Goal: Navigation & Orientation: Find specific page/section

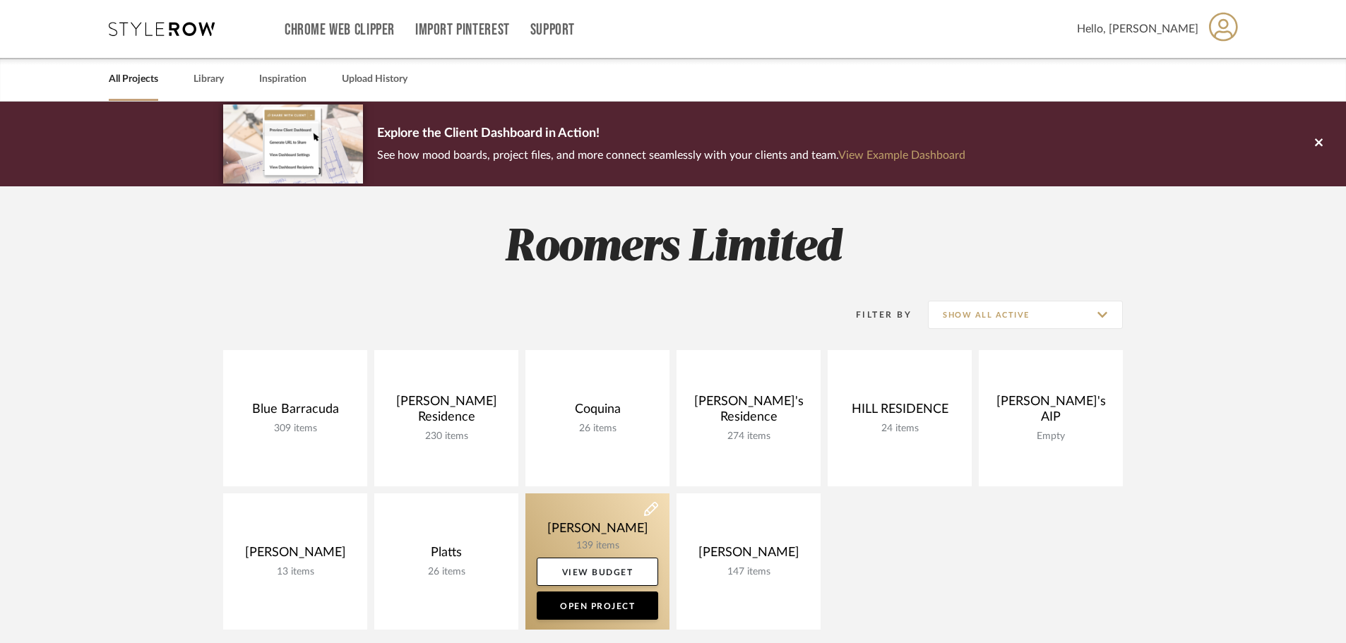
click at [621, 526] on link at bounding box center [597, 562] width 144 height 136
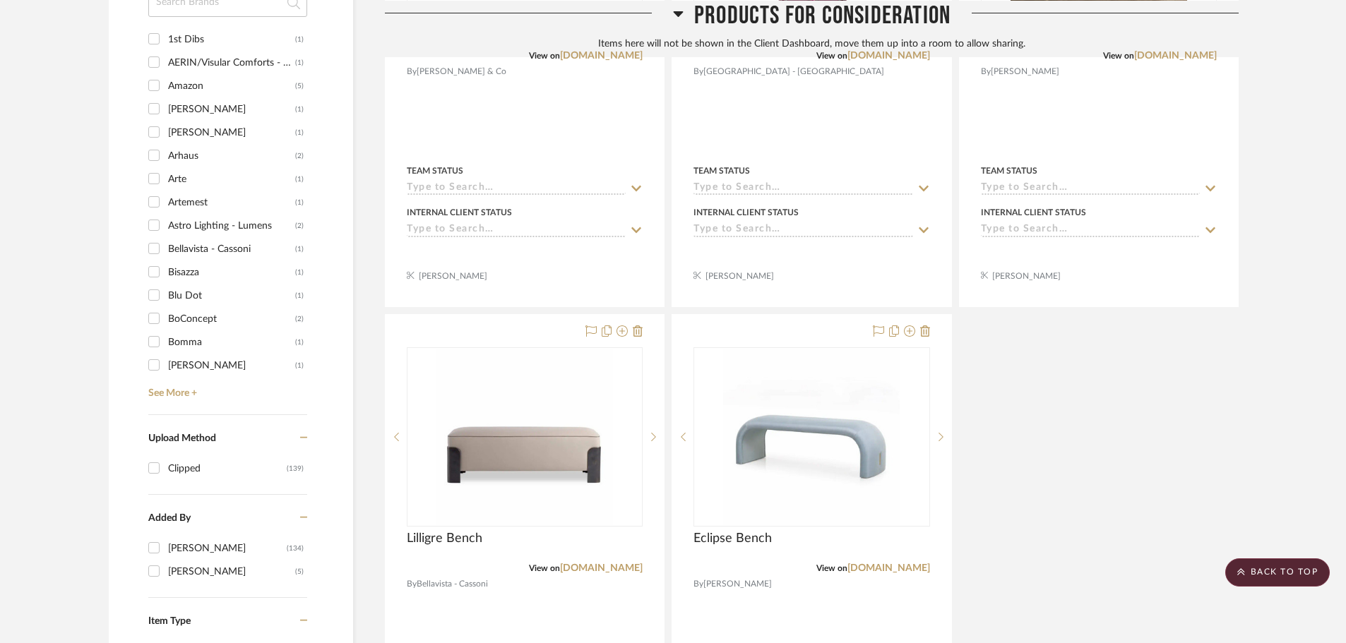
scroll to position [1603, 0]
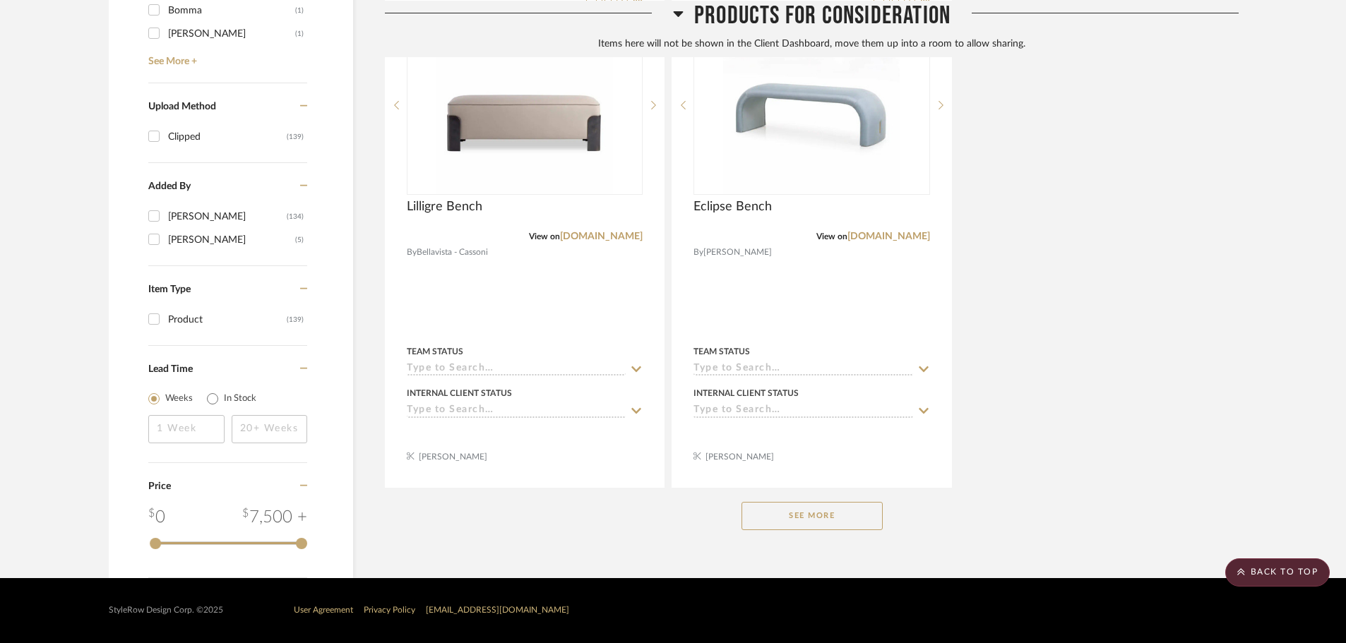
click at [771, 509] on button "See More" at bounding box center [811, 516] width 141 height 28
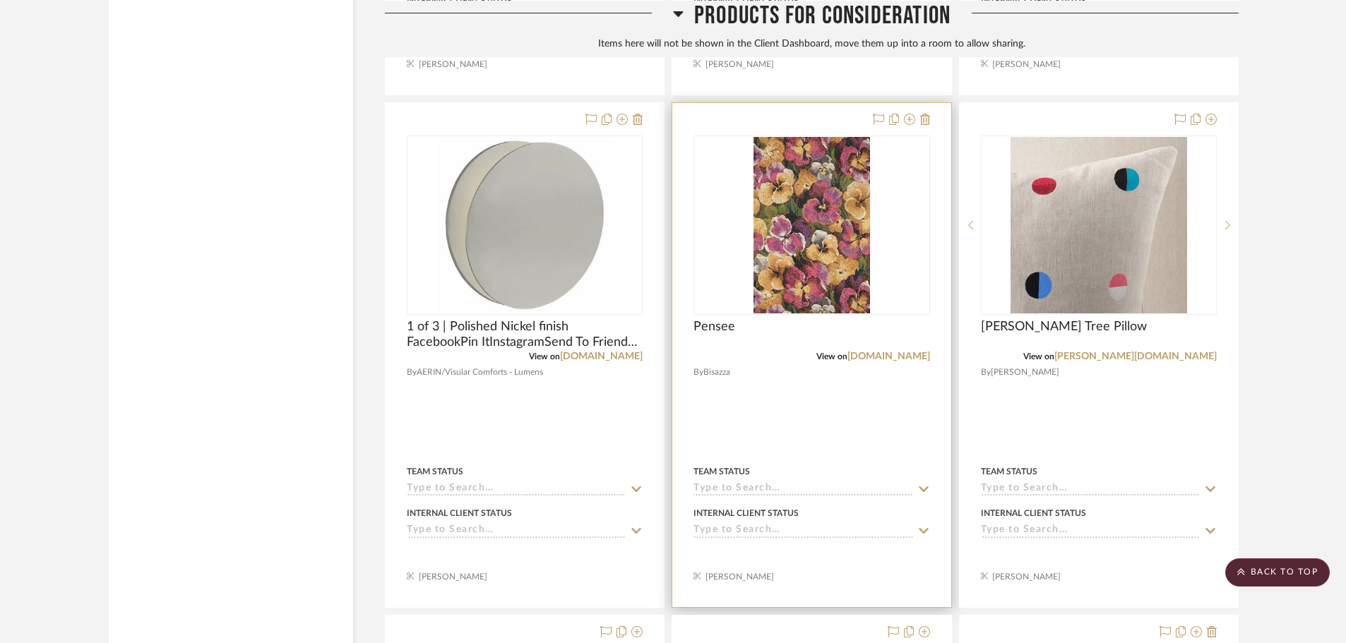
scroll to position [6122, 0]
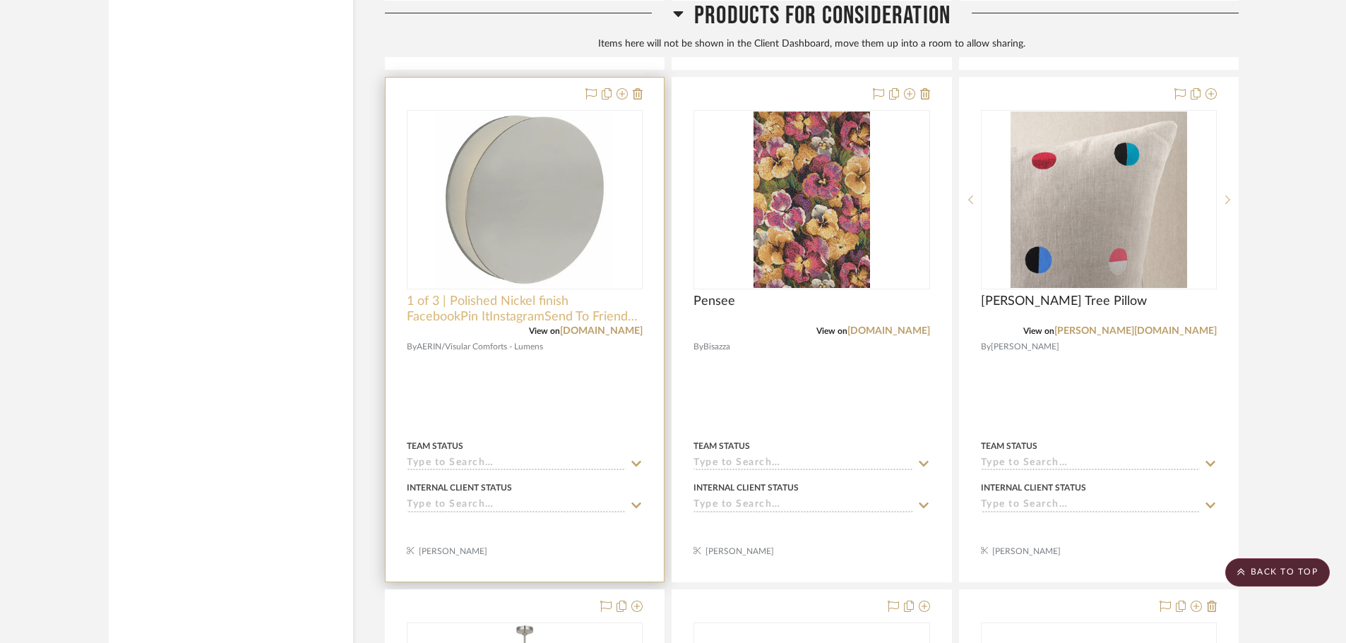
click at [591, 312] on span "1 of 3 | Polished Nickel finish FacebookPin ItInstagramSend To Friend [PERSON_N…" at bounding box center [525, 309] width 236 height 31
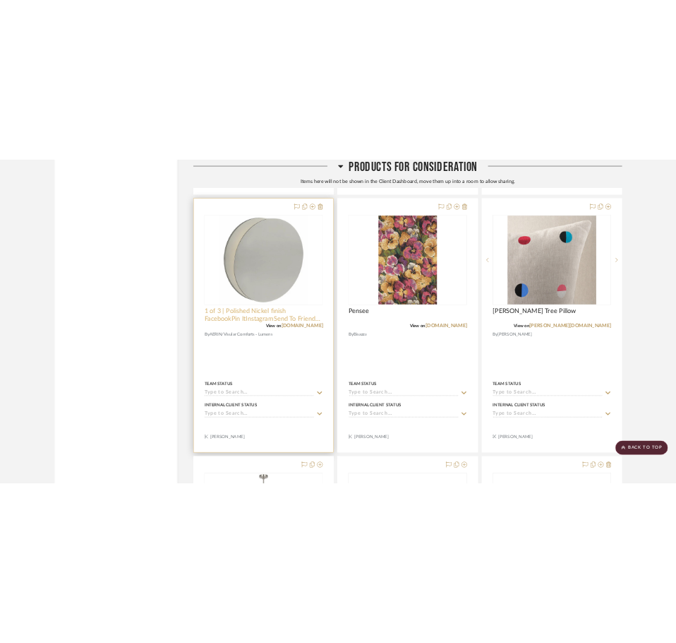
scroll to position [0, 0]
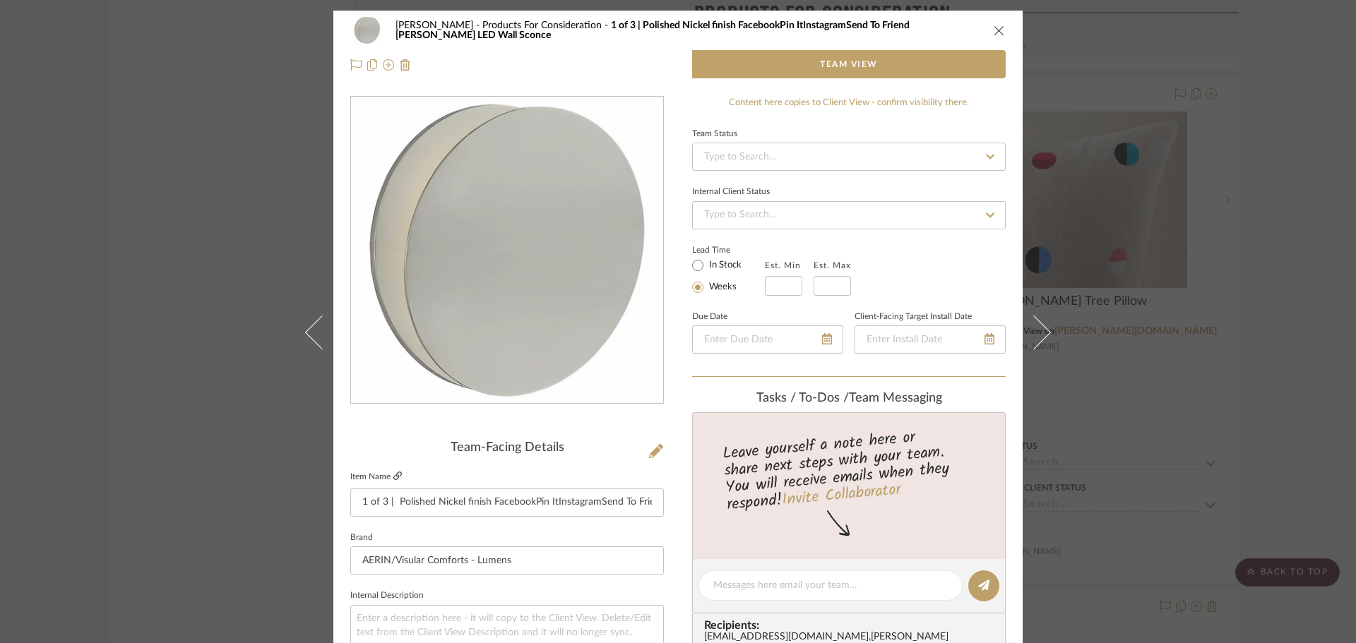
click at [395, 478] on icon at bounding box center [397, 476] width 8 height 8
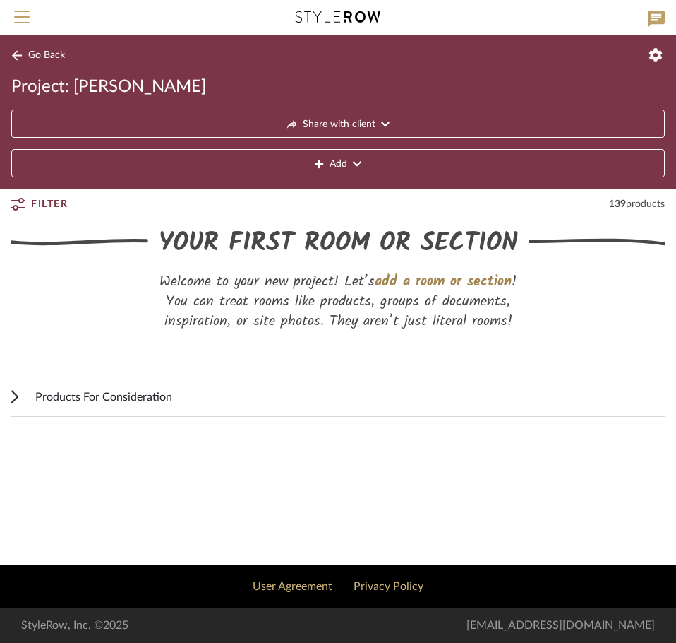
click at [153, 389] on span "Products For Consideration" at bounding box center [103, 396] width 137 height 17
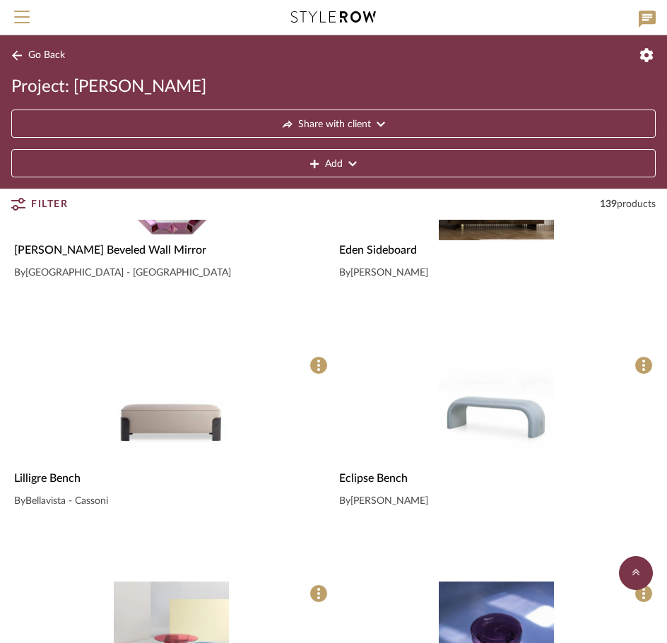
scroll to position [691, 0]
